Goal: Information Seeking & Learning: Learn about a topic

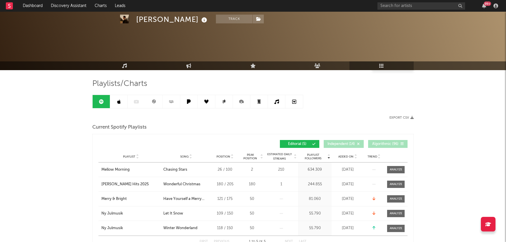
scroll to position [80, 0]
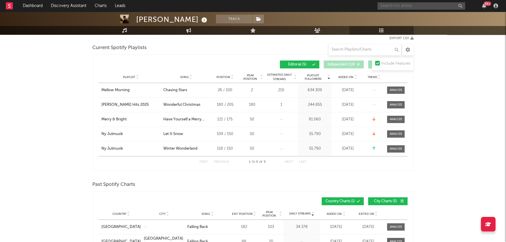
click at [425, 7] on input "text" at bounding box center [422, 5] width 88 height 7
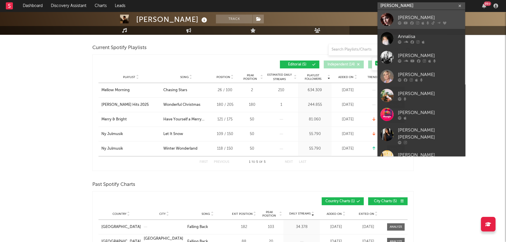
type input "[PERSON_NAME]"
click at [409, 21] on div at bounding box center [430, 23] width 64 height 4
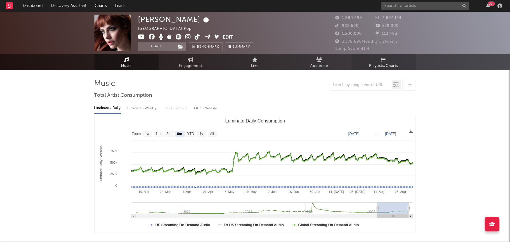
click at [391, 61] on link "Playlists/Charts" at bounding box center [384, 62] width 64 height 16
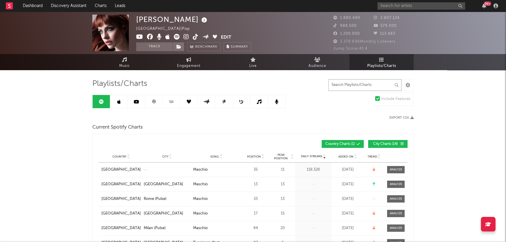
click at [370, 85] on input "text" at bounding box center [365, 85] width 73 height 12
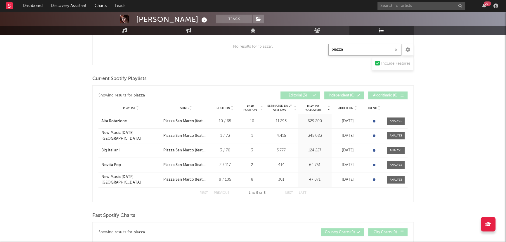
scroll to position [133, 0]
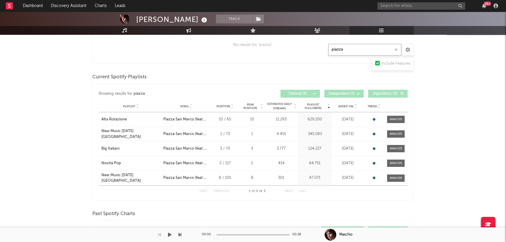
type input "piazza"
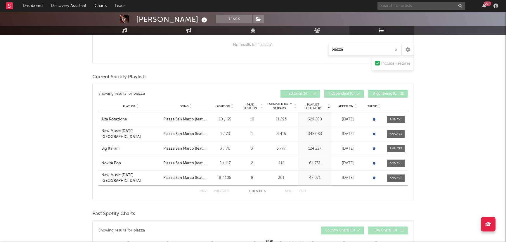
click at [404, 8] on input "text" at bounding box center [422, 5] width 88 height 7
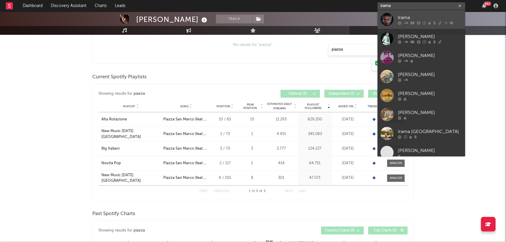
type input "irama"
click at [401, 19] on div "Irama" at bounding box center [430, 17] width 64 height 7
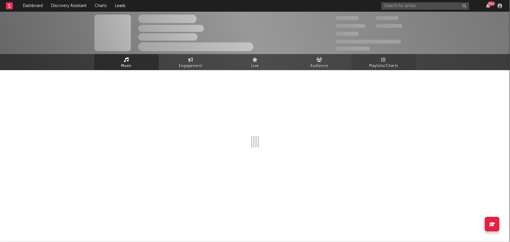
click at [379, 63] on span "Playlists/Charts" at bounding box center [383, 66] width 29 height 7
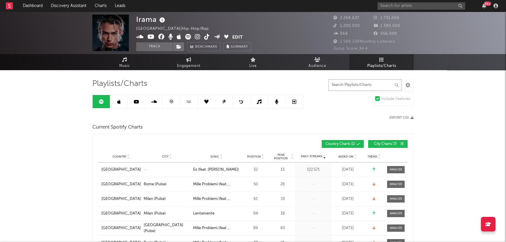
click at [365, 89] on input "text" at bounding box center [365, 85] width 73 height 12
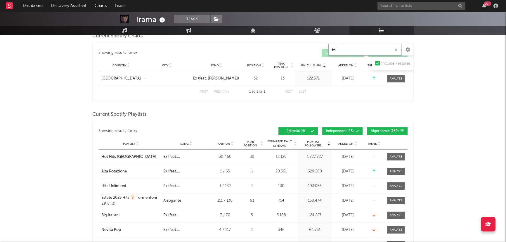
scroll to position [106, 0]
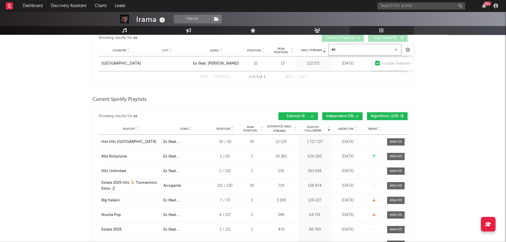
type input "ex"
click at [343, 115] on span "Independent ( 28 )" at bounding box center [340, 117] width 28 height 4
click at [379, 115] on span "Algorithmic ( 139 )" at bounding box center [385, 117] width 28 height 4
